Goal: Transaction & Acquisition: Download file/media

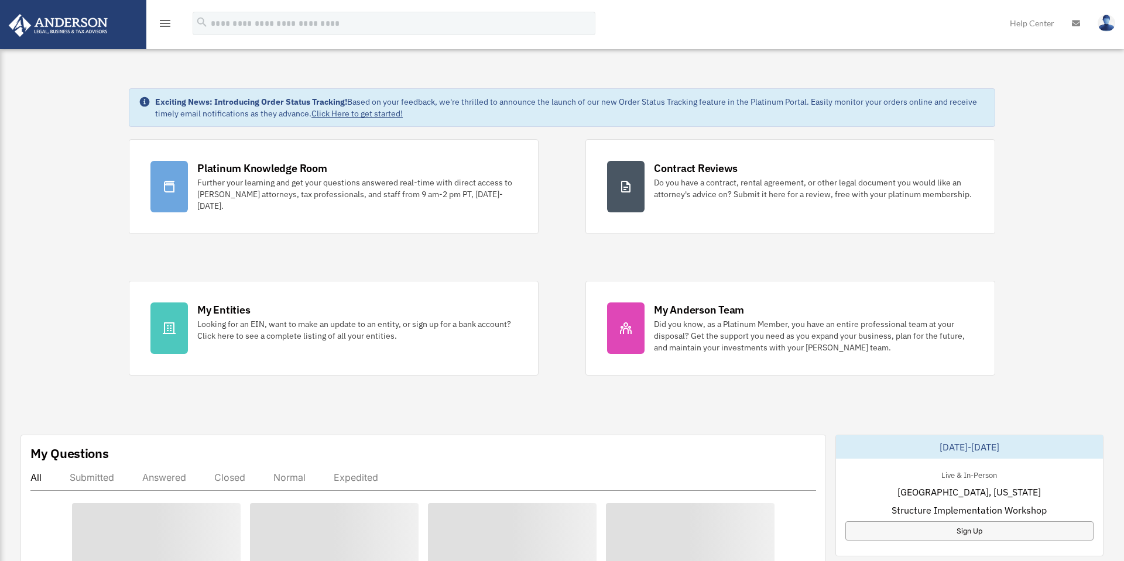
click at [168, 25] on icon "menu" at bounding box center [165, 23] width 14 height 14
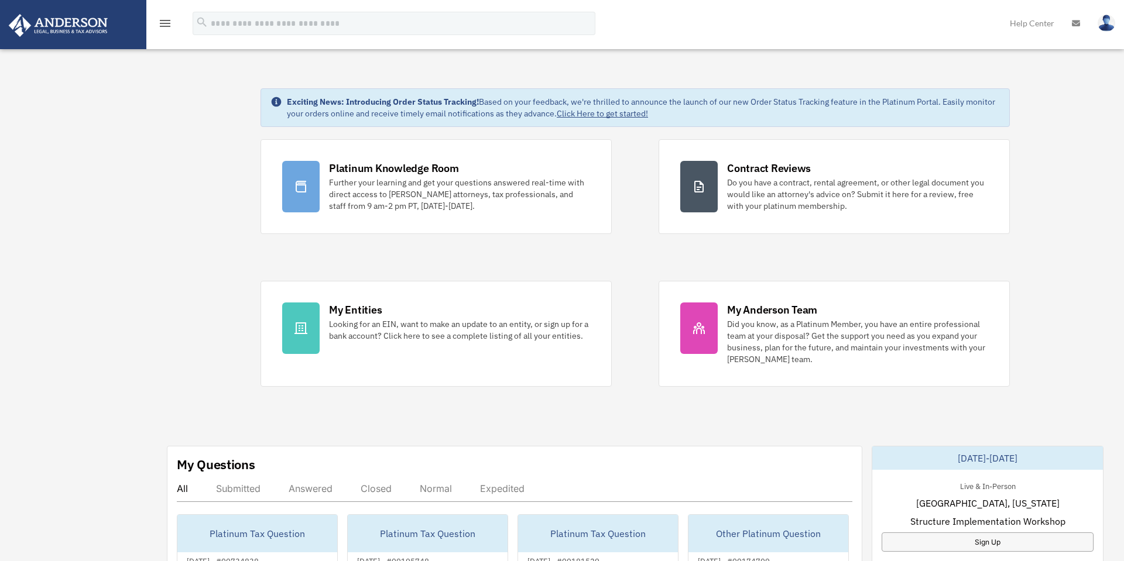
click at [166, 23] on icon "menu" at bounding box center [165, 23] width 14 height 14
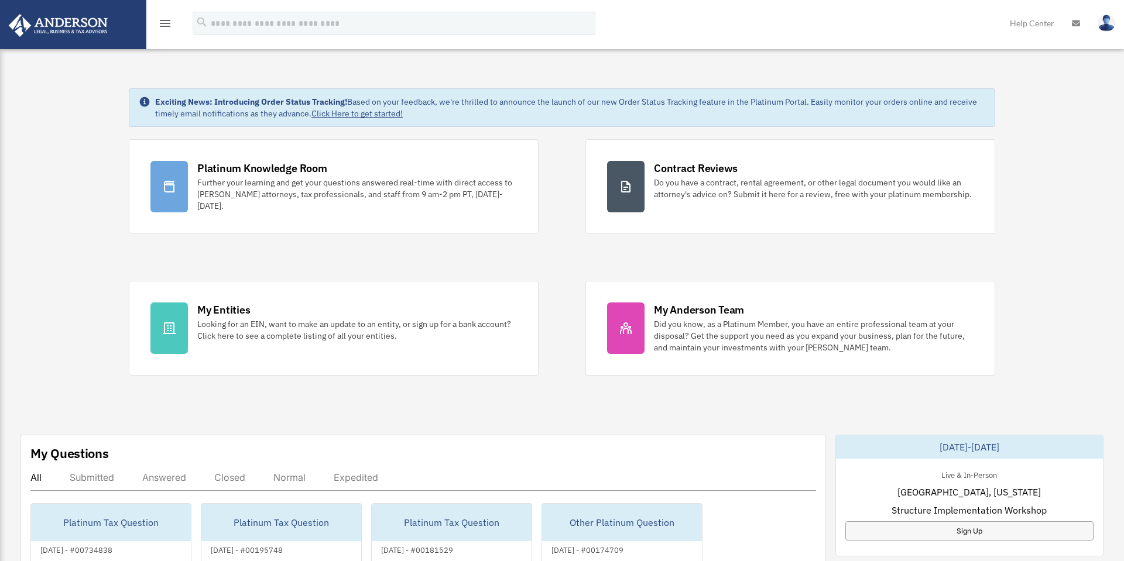
click at [168, 21] on icon "menu" at bounding box center [165, 23] width 14 height 14
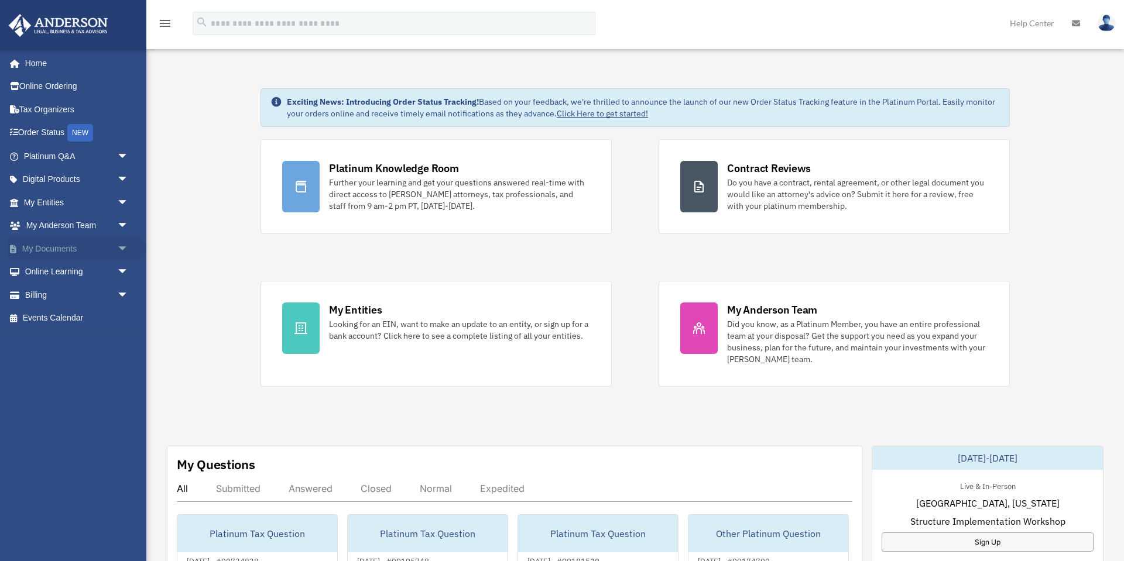
click at [60, 255] on link "My Documents arrow_drop_down" at bounding box center [77, 248] width 138 height 23
click at [122, 252] on span "arrow_drop_down" at bounding box center [128, 249] width 23 height 24
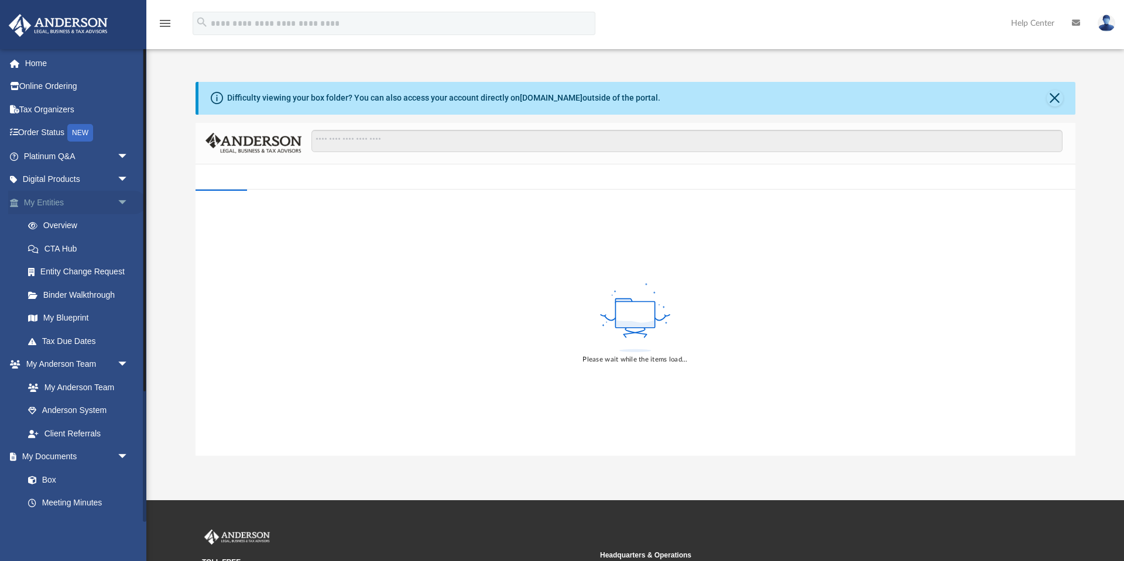
click at [128, 201] on span "arrow_drop_down" at bounding box center [128, 203] width 23 height 24
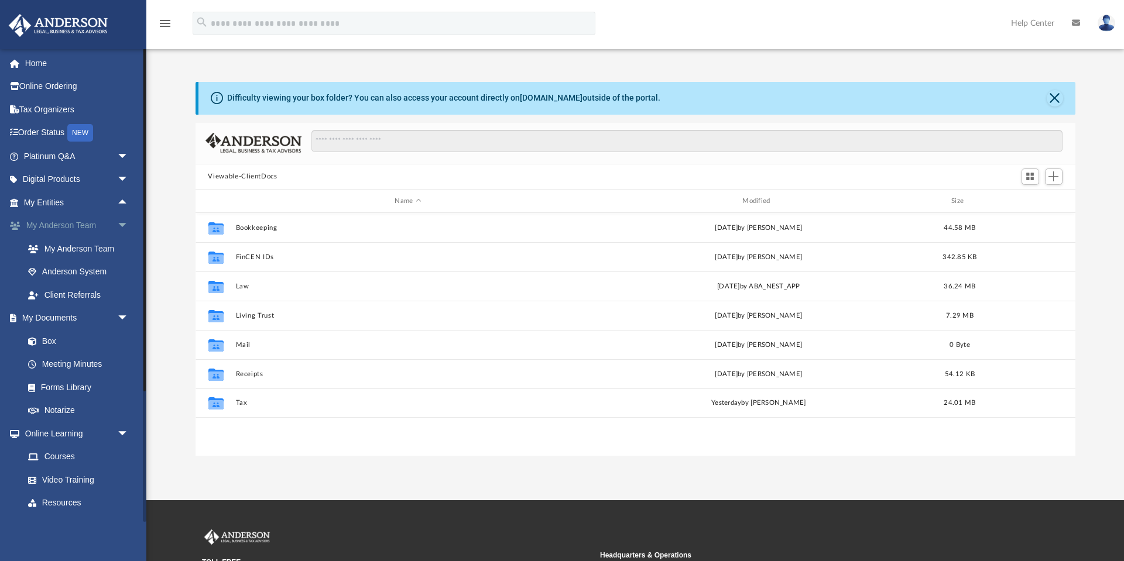
scroll to position [266, 880]
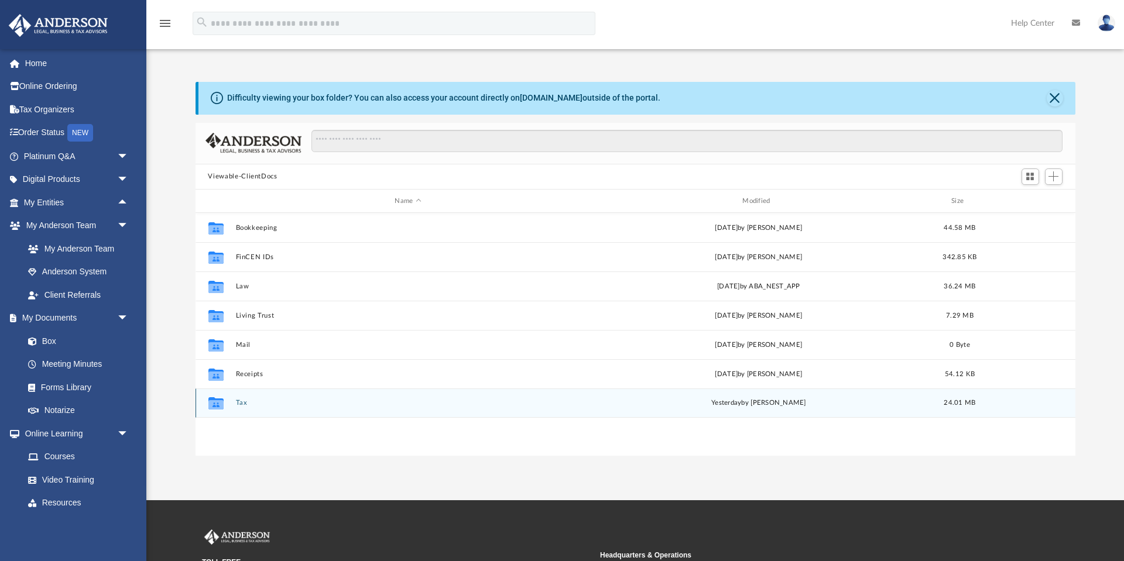
click at [242, 401] on button "Tax" at bounding box center [407, 404] width 345 height 8
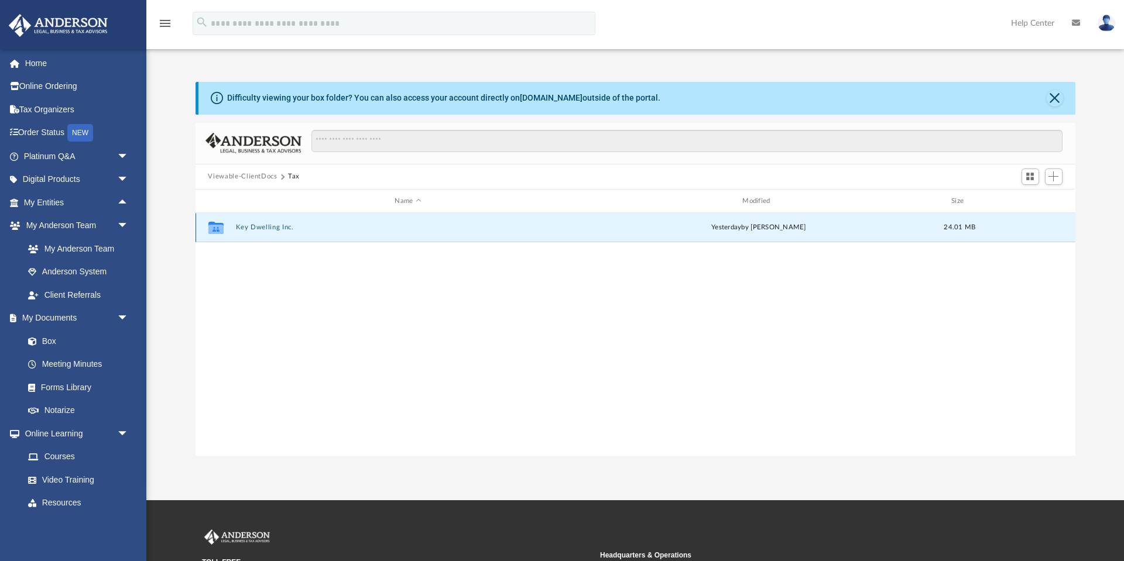
click at [257, 227] on button "Key Dwelling Inc." at bounding box center [407, 228] width 345 height 8
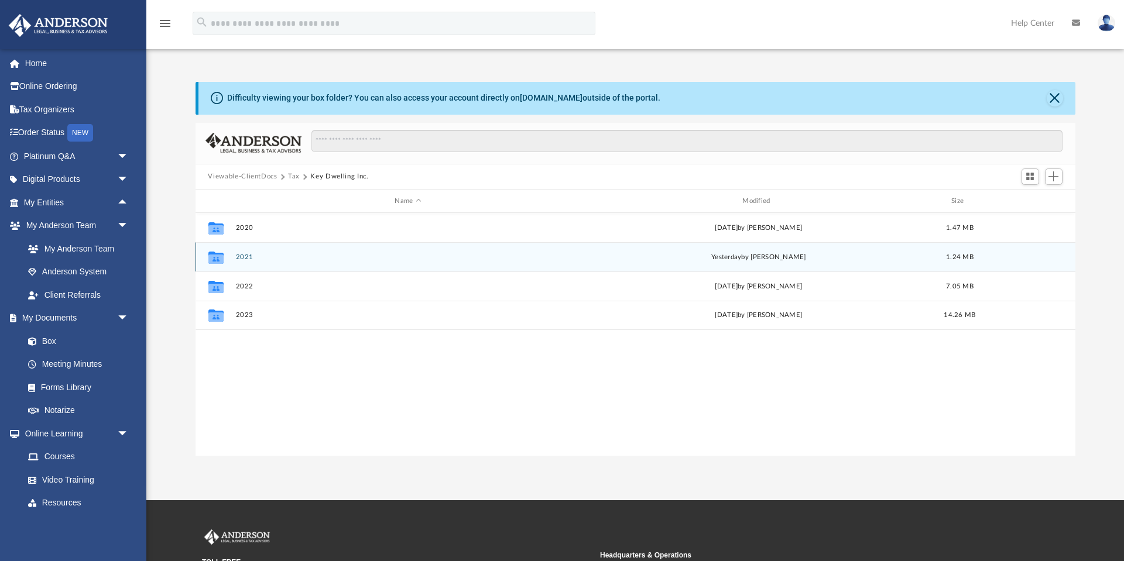
click at [245, 255] on button "2021" at bounding box center [407, 257] width 345 height 8
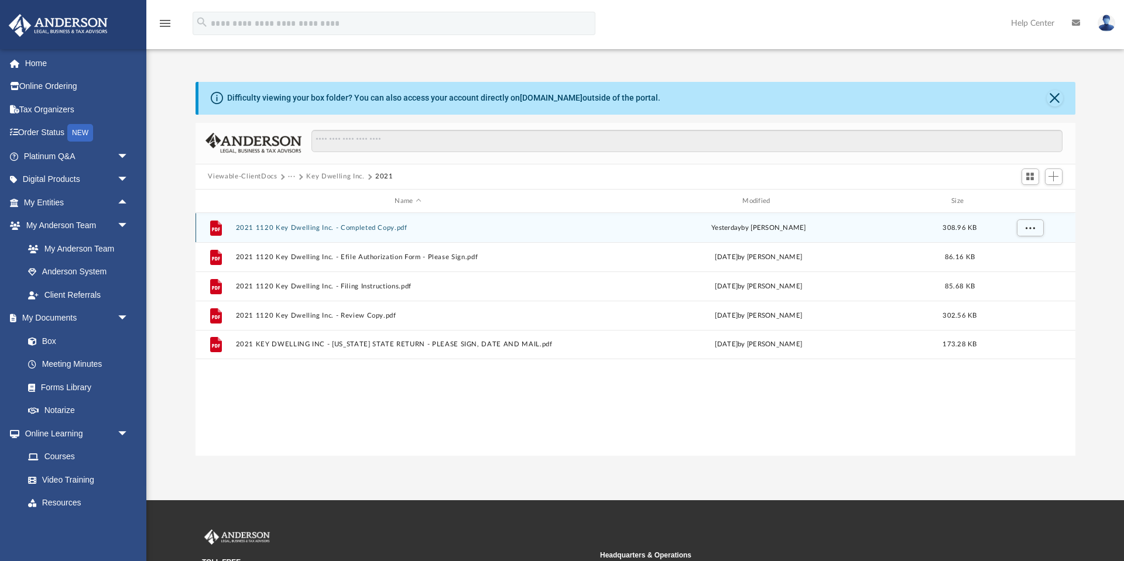
click at [332, 225] on button "2021 1120 Key Dwelling Inc. - Completed Copy.pdf" at bounding box center [407, 228] width 345 height 8
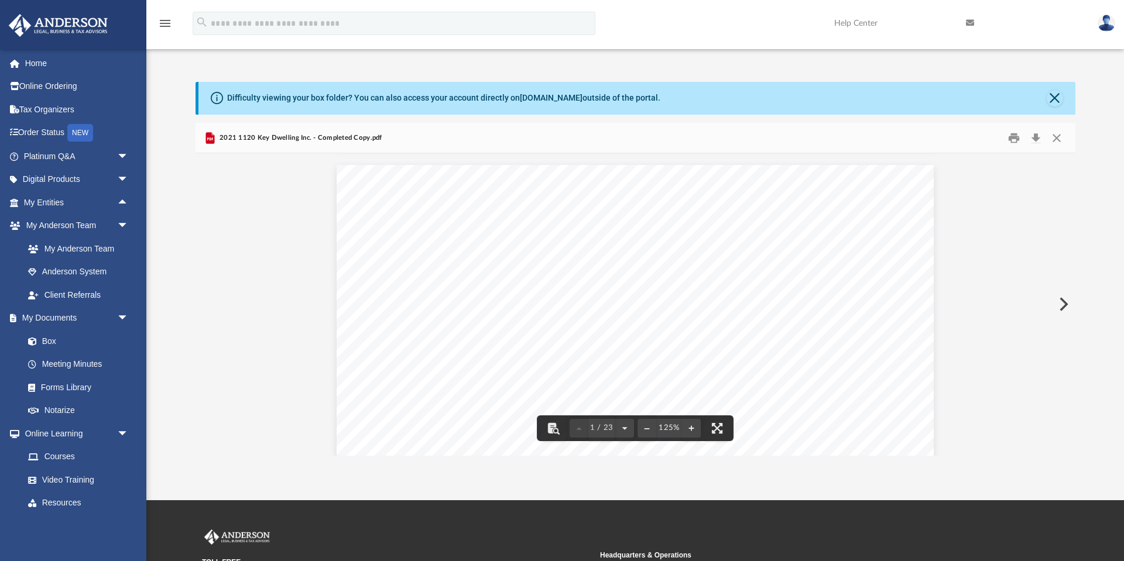
scroll to position [579, 0]
click at [42, 334] on link "Box" at bounding box center [81, 341] width 130 height 23
click at [1059, 136] on button "Close" at bounding box center [1056, 138] width 21 height 18
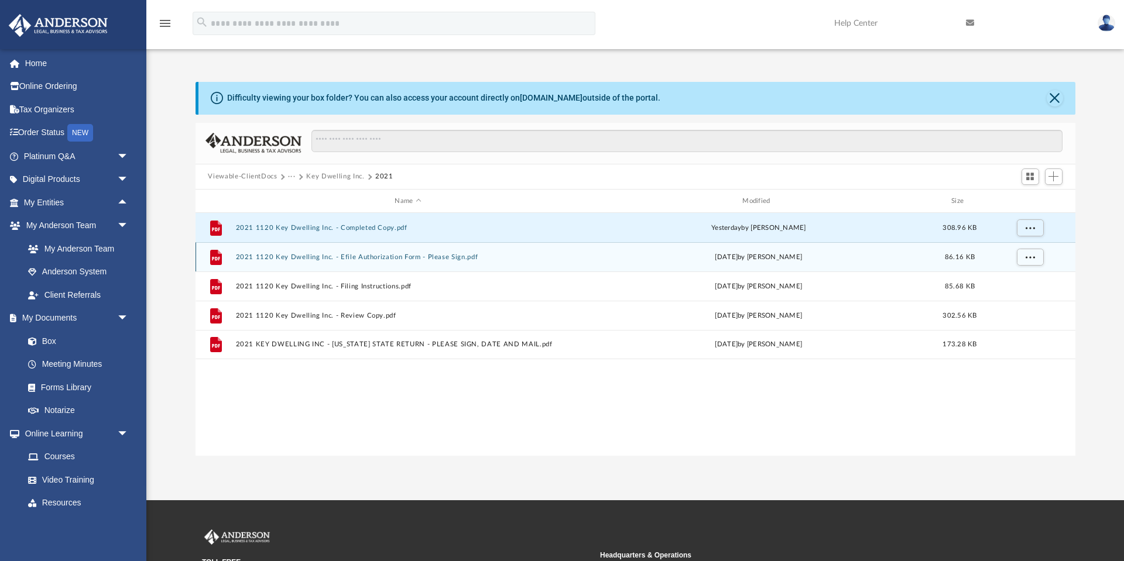
click at [352, 258] on button "2021 1120 Key Dwelling Inc. - Efile Authorization Form - Please Sign.pdf" at bounding box center [407, 257] width 345 height 8
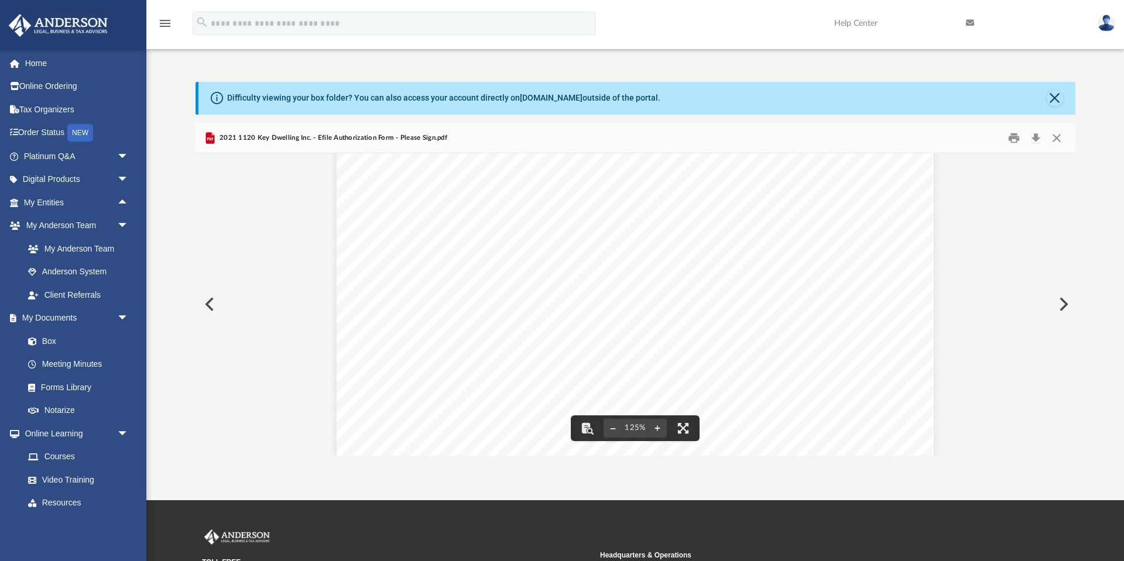
scroll to position [83, 0]
click at [1055, 138] on button "Close" at bounding box center [1056, 138] width 21 height 18
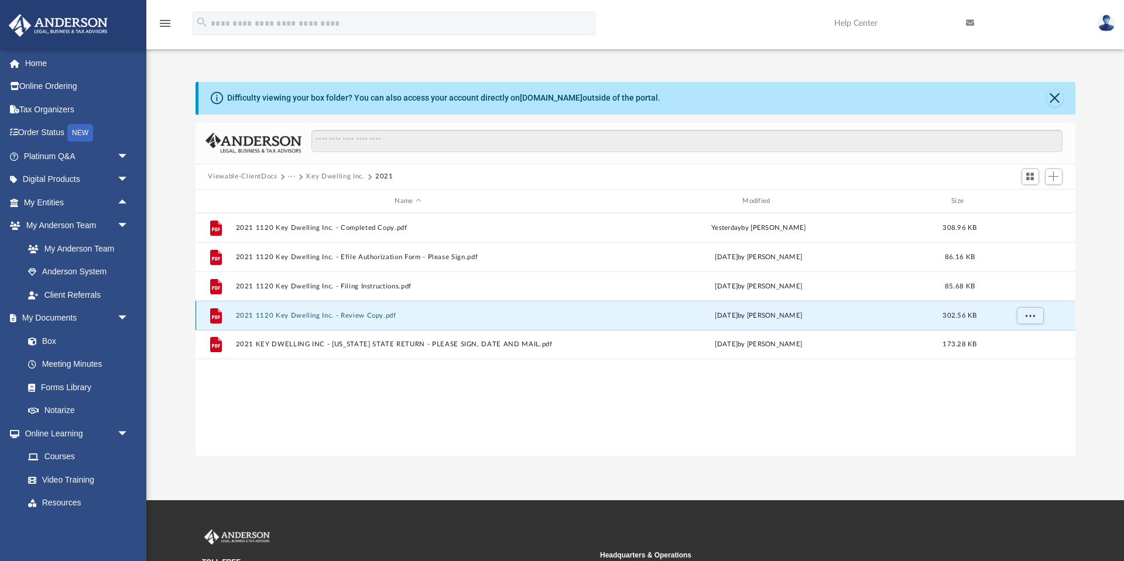
click at [321, 313] on button "2021 1120 Key Dwelling Inc. - Review Copy.pdf" at bounding box center [407, 316] width 345 height 8
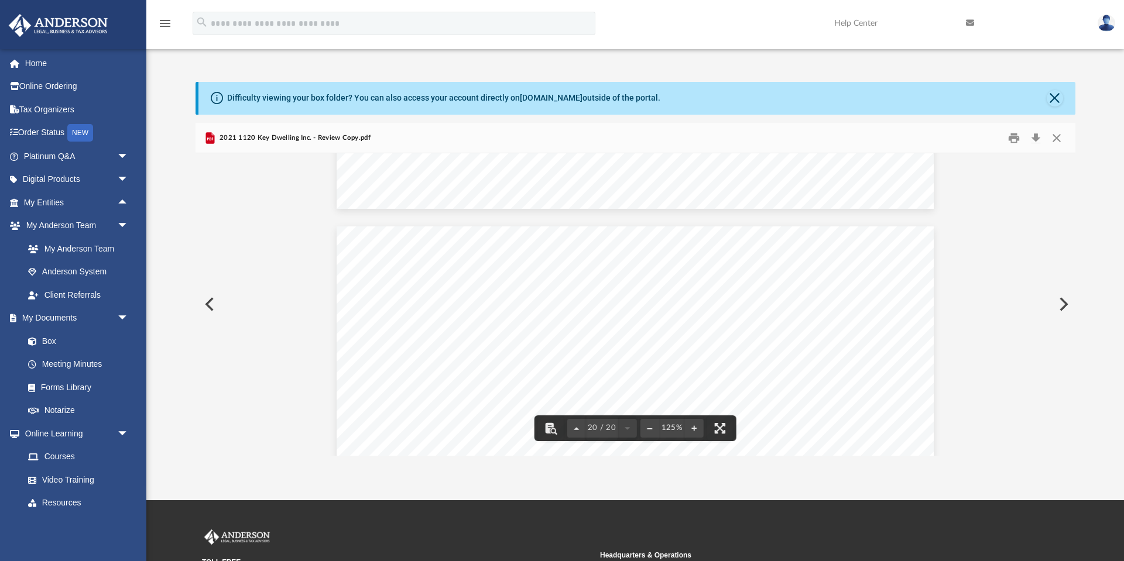
scroll to position [14765, 0]
click at [1060, 138] on button "Close" at bounding box center [1056, 138] width 21 height 18
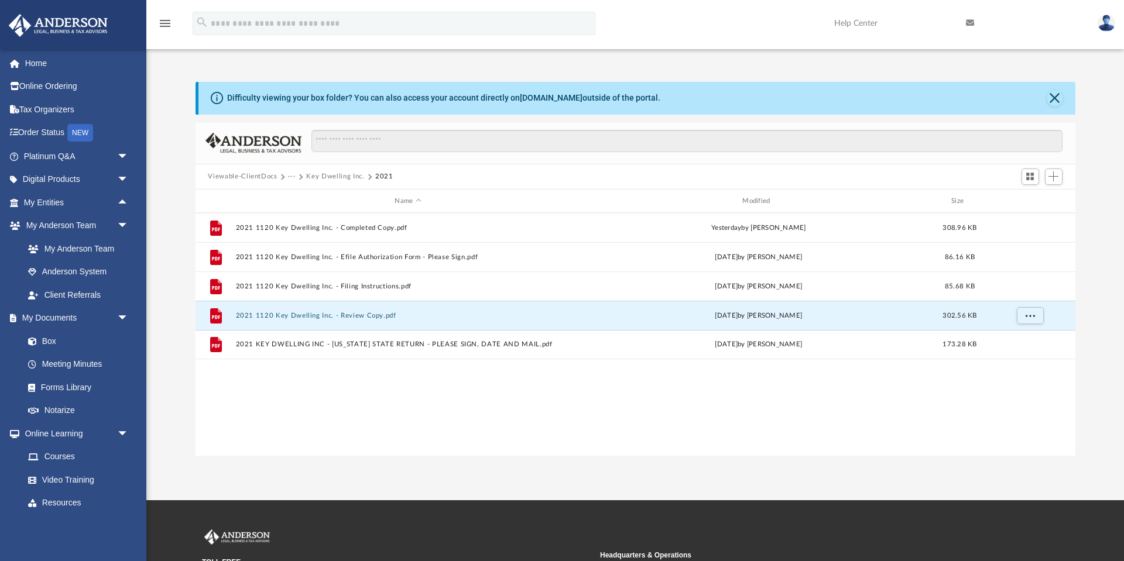
click at [1111, 30] on link at bounding box center [1106, 23] width 35 height 52
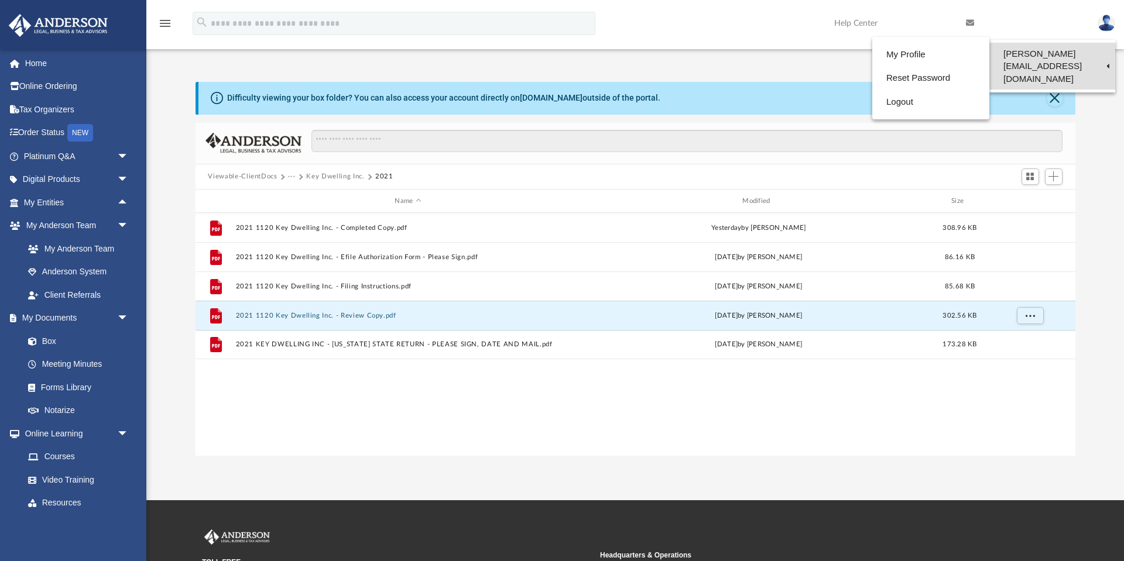
click at [1077, 57] on link "[PERSON_NAME][EMAIL_ADDRESS][DOMAIN_NAME]" at bounding box center [1052, 66] width 126 height 47
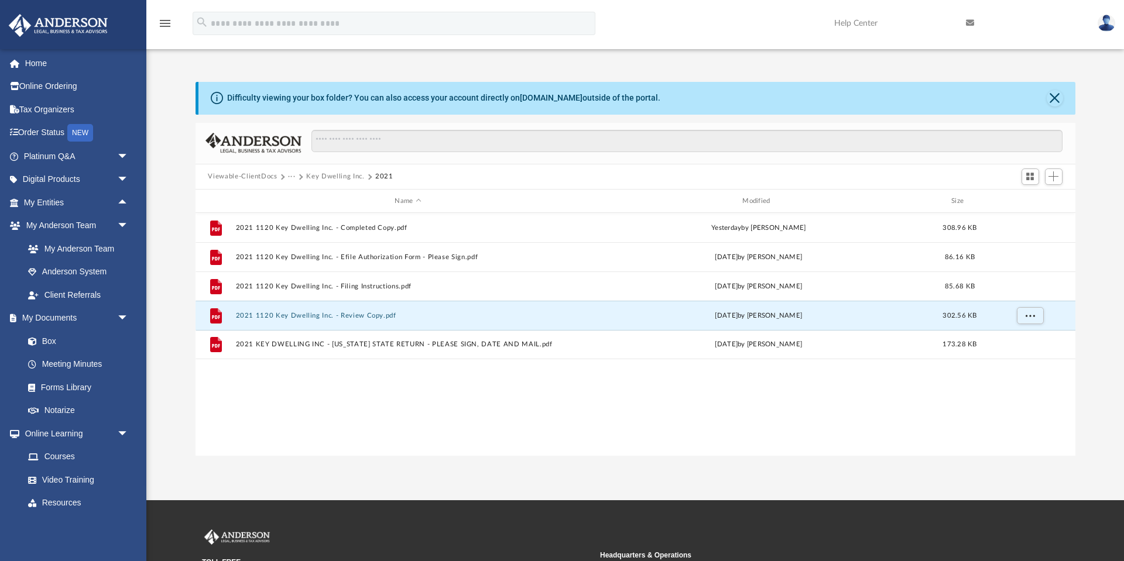
click at [1090, 26] on link at bounding box center [1106, 23] width 35 height 52
click at [918, 101] on link "Logout" at bounding box center [915, 102] width 117 height 24
